Goal: Task Accomplishment & Management: Complete application form

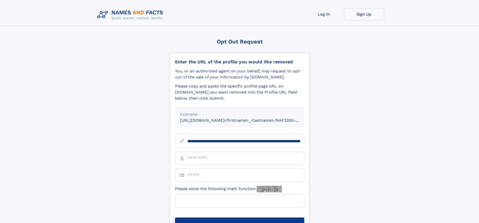
scroll to position [0, 61]
type input "**********"
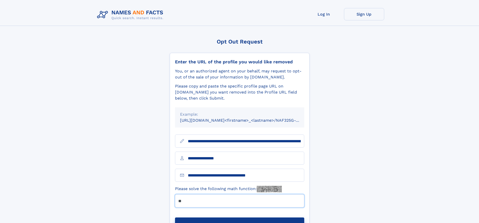
type input "**"
click at [239, 217] on button "Submit Opt Out Request" at bounding box center [239, 225] width 129 height 16
